Goal: Navigation & Orientation: Find specific page/section

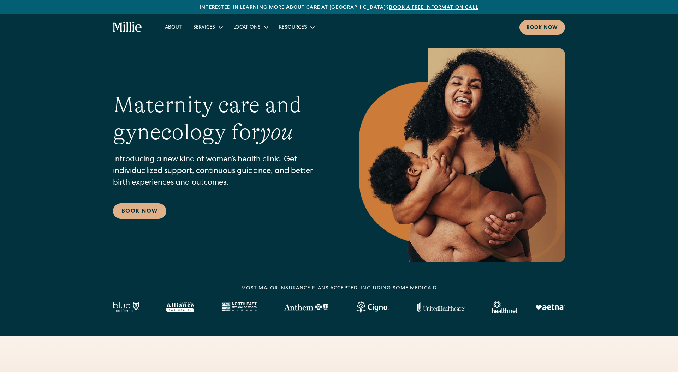
click at [48, 160] on div "Maternity care and gynecology for you Introducing a new kind of women’s health …" at bounding box center [339, 155] width 678 height 214
click at [74, 174] on div "Maternity care and gynecology for you Introducing a new kind of women’s health …" at bounding box center [339, 155] width 678 height 214
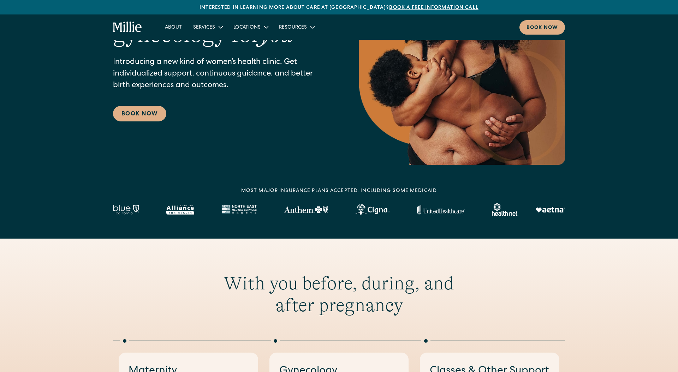
scroll to position [107, 0]
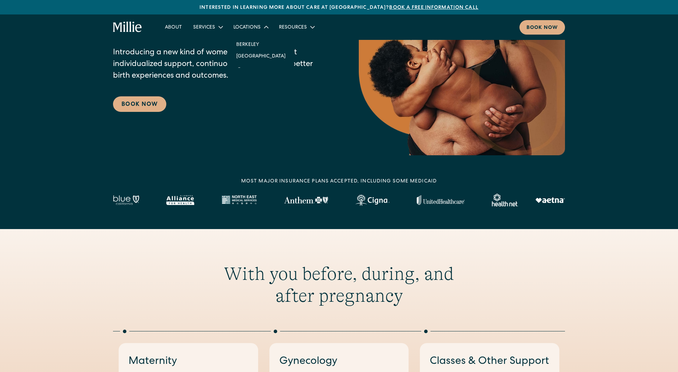
click at [251, 28] on div "Locations" at bounding box center [247, 27] width 27 height 7
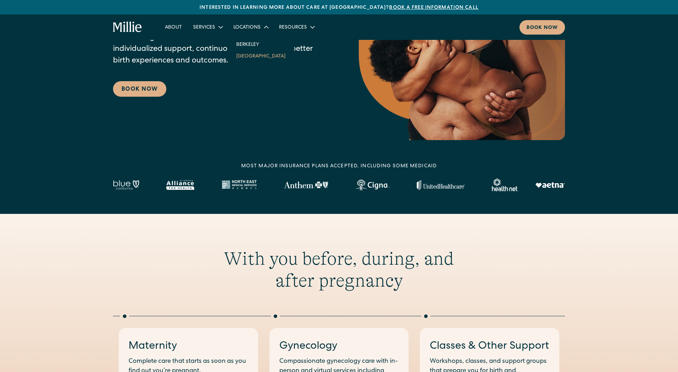
scroll to position [123, 0]
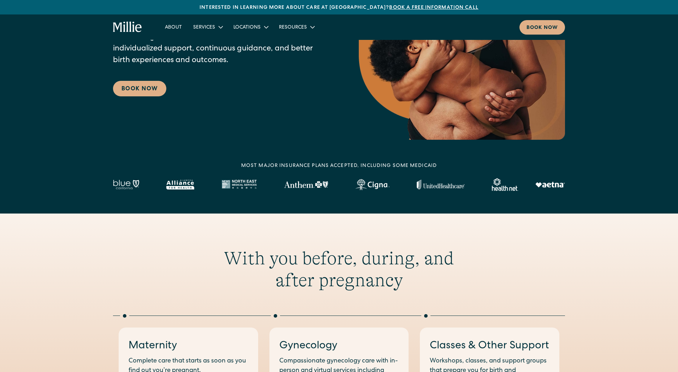
click at [69, 163] on div "MOST MAJOR INSURANCE PLANS ACCEPTED, INCLUDING some MEDICAID" at bounding box center [339, 177] width 678 height 29
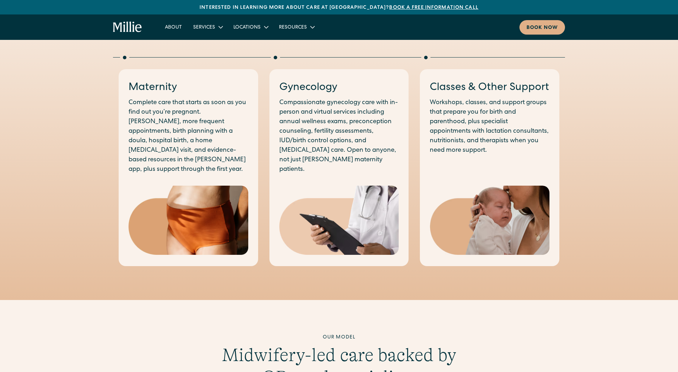
scroll to position [16, 0]
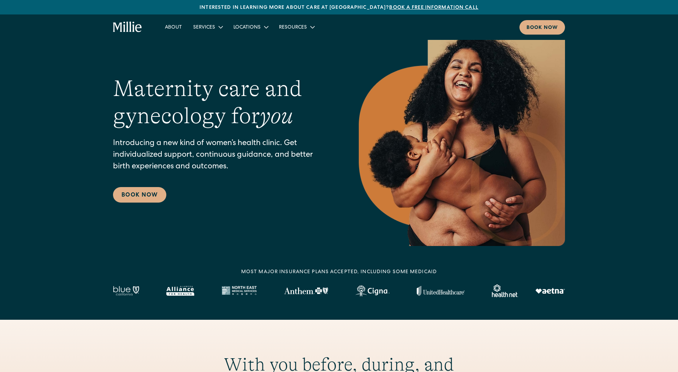
click at [258, 197] on div "Maternity care and gynecology for you Introducing a new kind of women’s health …" at bounding box center [222, 139] width 218 height 128
click at [116, 68] on div "Maternity care and gynecology for you Introducing a new kind of women’s health …" at bounding box center [339, 139] width 452 height 214
click at [83, 84] on div "Maternity care and gynecology for you Introducing a new kind of women’s health …" at bounding box center [339, 139] width 678 height 214
click at [214, 166] on p "Introducing a new kind of women’s health clinic. Get individualized support, co…" at bounding box center [222, 155] width 218 height 35
click at [205, 198] on div "Maternity care and gynecology for you Introducing a new kind of women’s health …" at bounding box center [222, 139] width 218 height 128
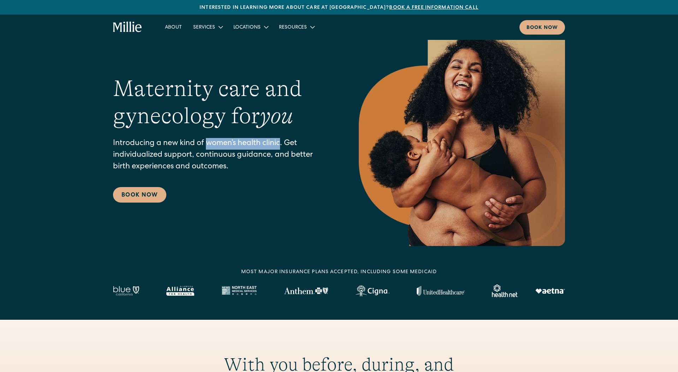
drag, startPoint x: 207, startPoint y: 143, endPoint x: 281, endPoint y: 144, distance: 74.6
click at [281, 144] on p "Introducing a new kind of women’s health clinic. Get individualized support, co…" at bounding box center [222, 155] width 218 height 35
copy p "women’s health clinic"
click at [599, 51] on div "Maternity care and gynecology for you Introducing a new kind of women’s health …" at bounding box center [339, 139] width 678 height 214
